Goal: Task Accomplishment & Management: Manage account settings

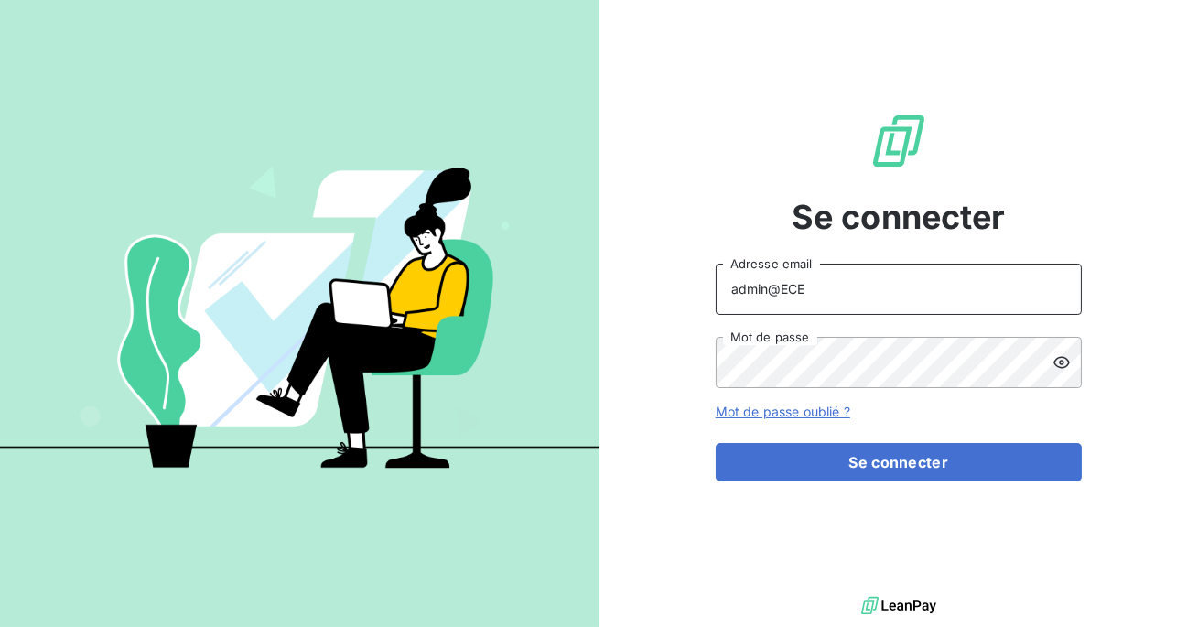
click at [832, 293] on input "admin@ECE" at bounding box center [899, 289] width 366 height 51
type input "admin@meteojob"
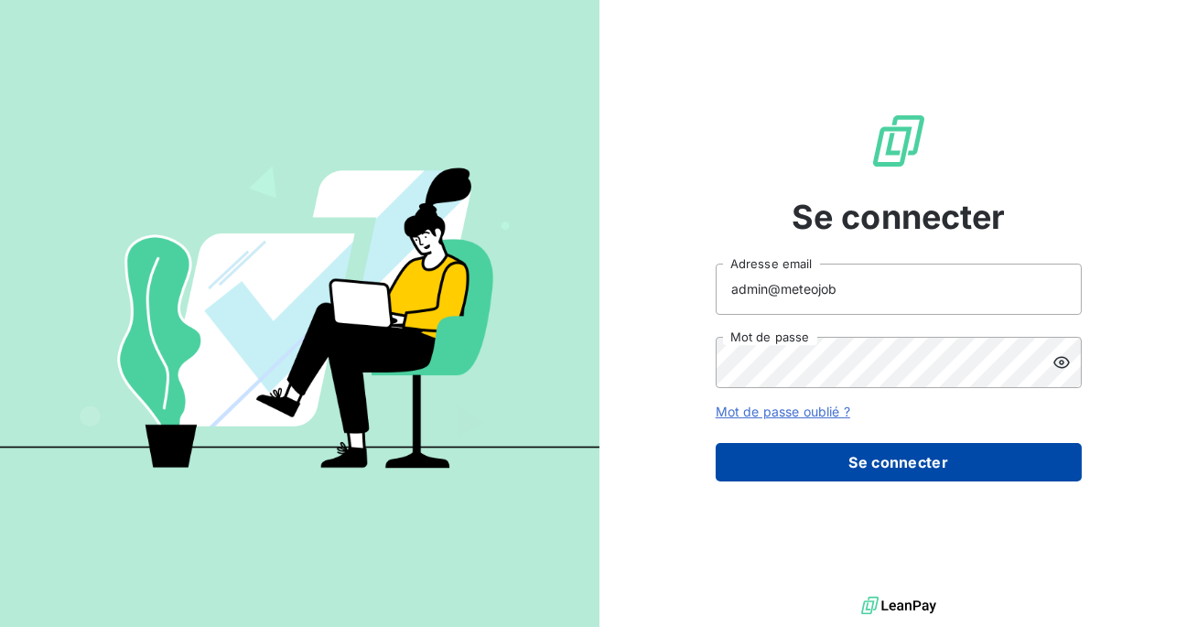
click at [837, 454] on button "Se connecter" at bounding box center [899, 462] width 366 height 38
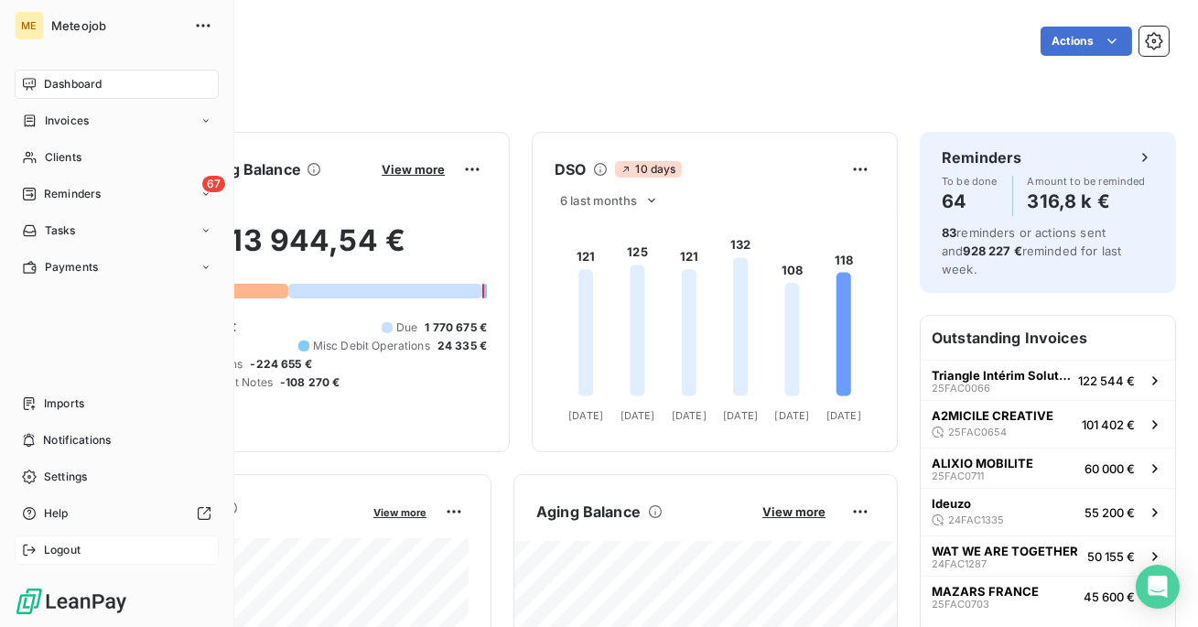
click at [43, 551] on div "Logout" at bounding box center [117, 549] width 204 height 29
